Goal: Obtain resource: Download file/media

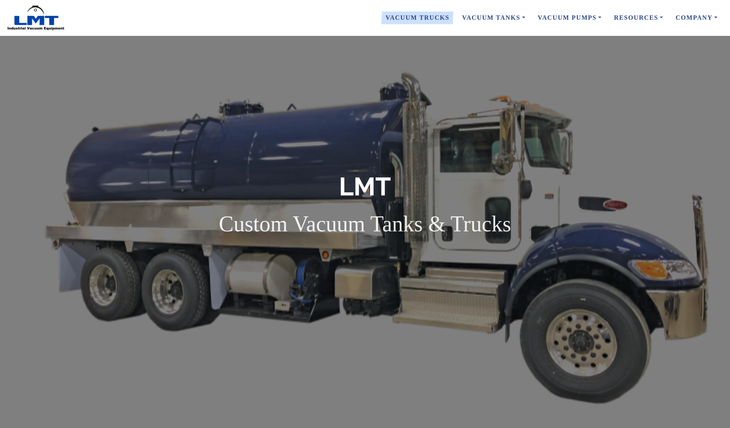
click at [420, 15] on link "Vacuum Trucks" at bounding box center [417, 17] width 77 height 17
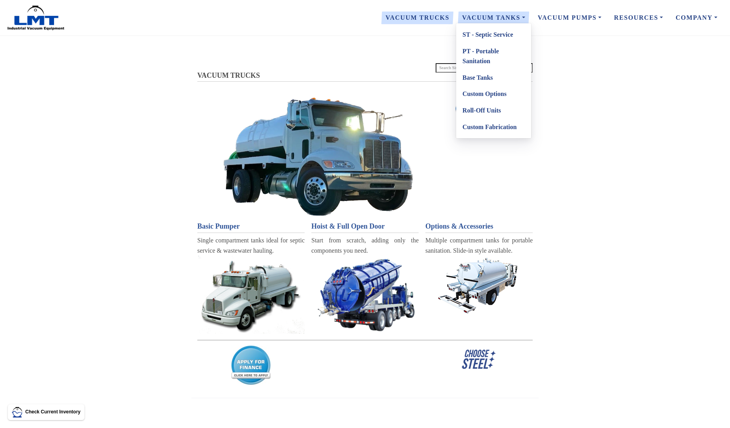
click at [490, 126] on link "Custom Fabrication" at bounding box center [493, 127] width 75 height 17
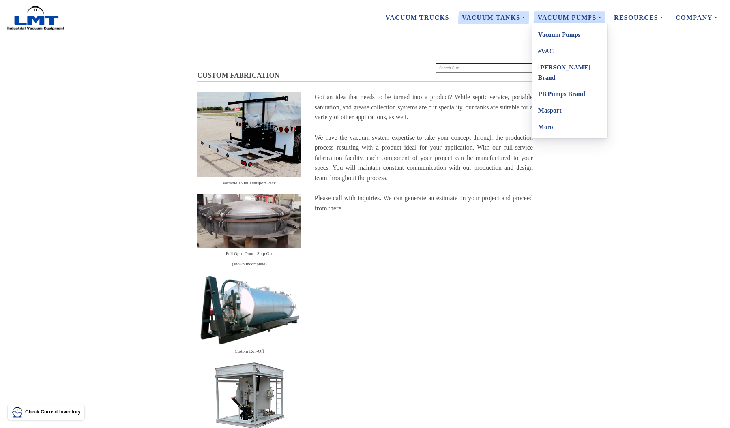
click at [551, 119] on link "Moro" at bounding box center [569, 127] width 75 height 17
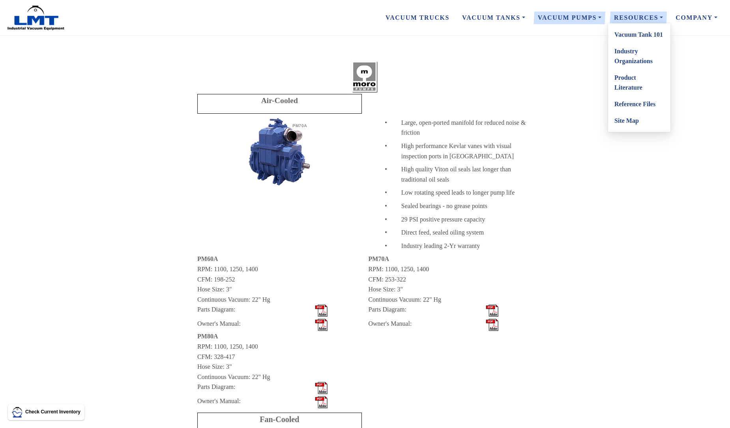
click at [627, 85] on link "Product Literature" at bounding box center [639, 82] width 62 height 26
